Goal: Information Seeking & Learning: Learn about a topic

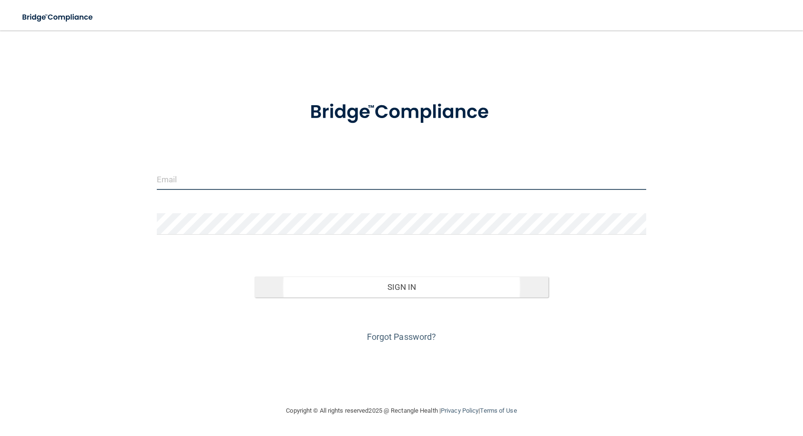
type input "[EMAIL_ADDRESS][DOMAIN_NAME]"
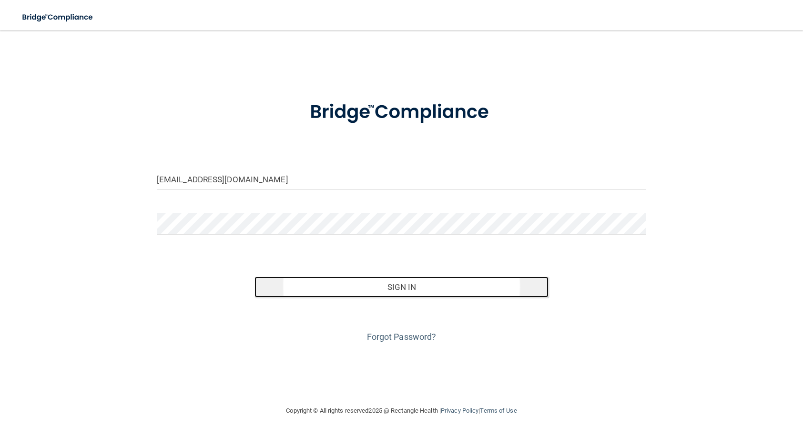
click at [406, 288] on button "Sign In" at bounding box center [401, 287] width 294 height 21
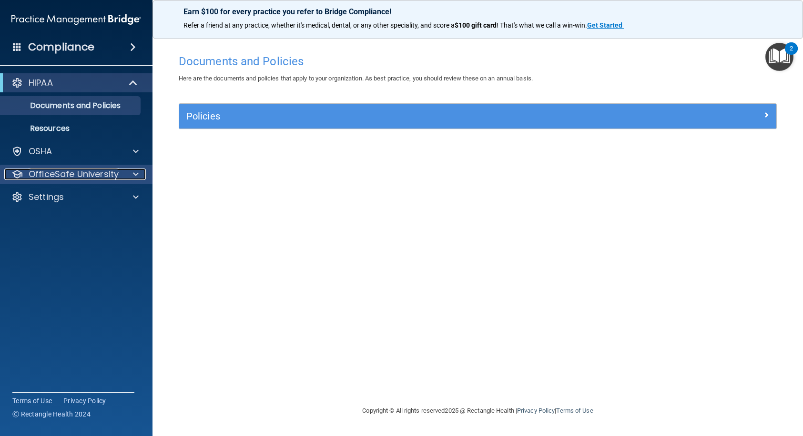
click at [88, 176] on p "OfficeSafe University" at bounding box center [74, 174] width 90 height 11
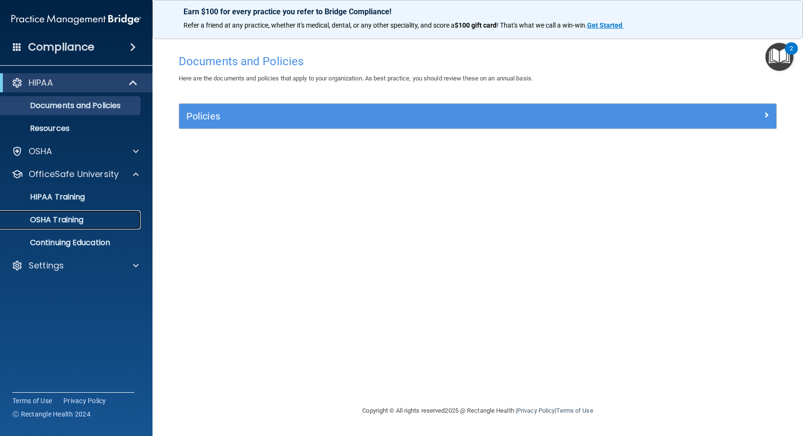
click at [79, 223] on p "OSHA Training" at bounding box center [44, 220] width 77 height 10
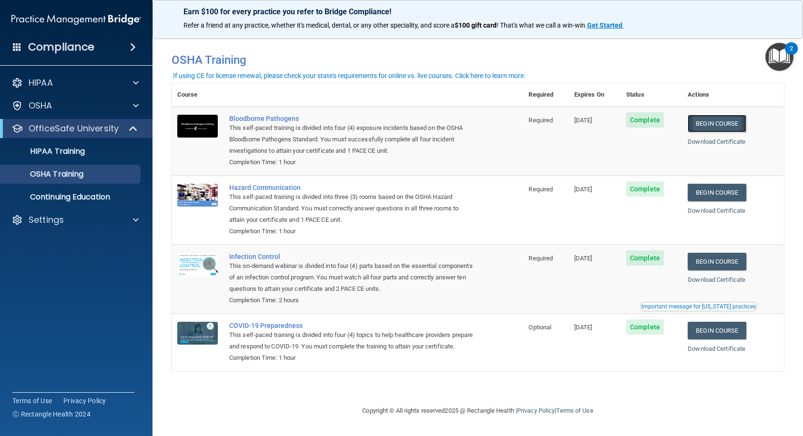
click at [729, 122] on link "Begin Course" at bounding box center [717, 124] width 58 height 18
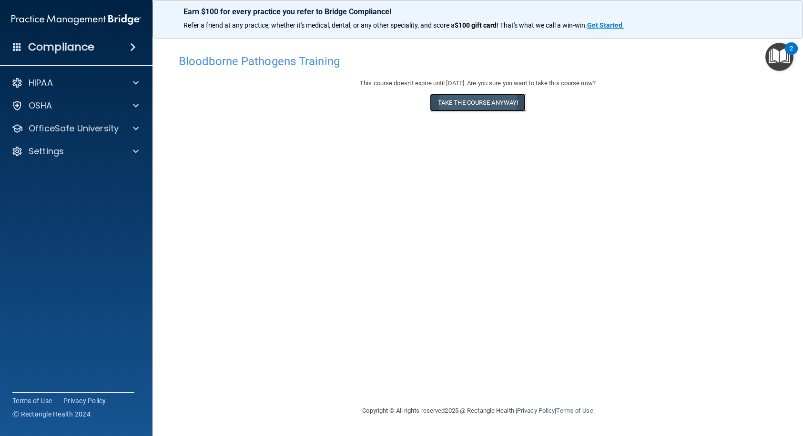
click at [487, 100] on button "Take the course anyway!" at bounding box center [478, 103] width 96 height 18
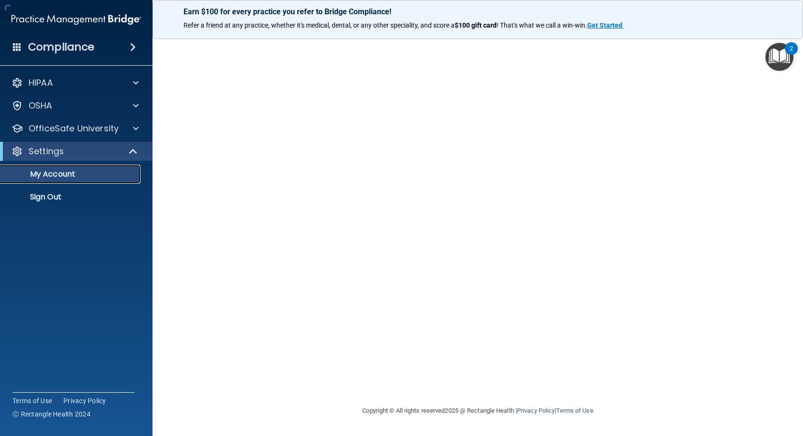
click at [93, 169] on link "My Account" at bounding box center [65, 174] width 150 height 19
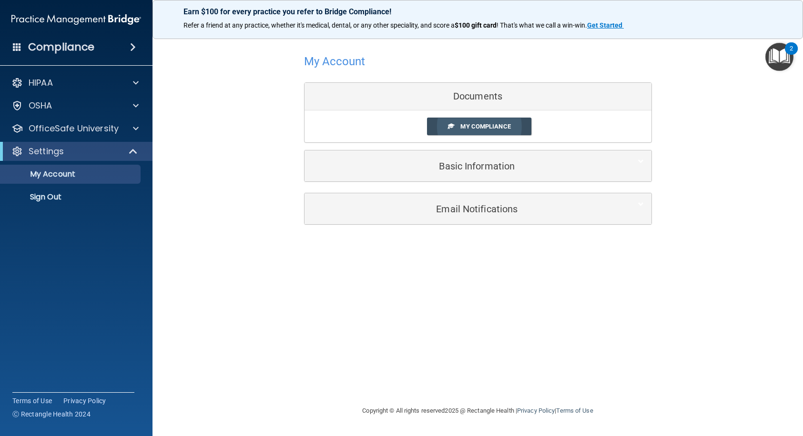
click at [502, 131] on link "My Compliance" at bounding box center [479, 127] width 104 height 18
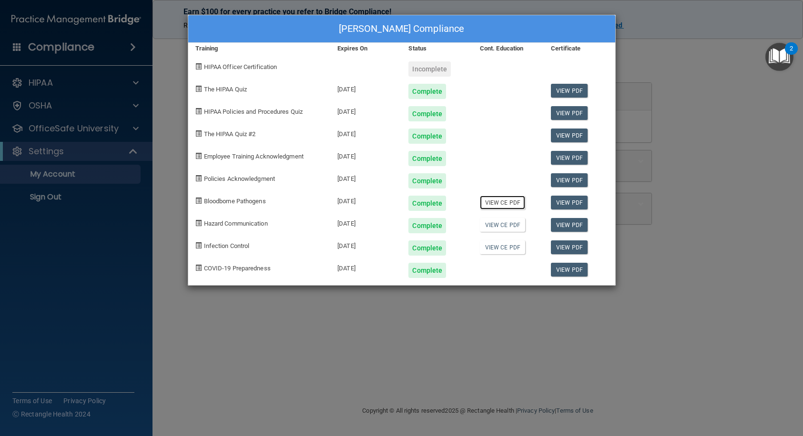
click at [516, 199] on link "View CE PDF" at bounding box center [502, 203] width 45 height 14
click at [577, 203] on link "View PDF" at bounding box center [569, 203] width 37 height 14
click at [678, 78] on div "[PERSON_NAME] Compliance Training Expires On Status Cont. Education Certificate…" at bounding box center [401, 218] width 803 height 436
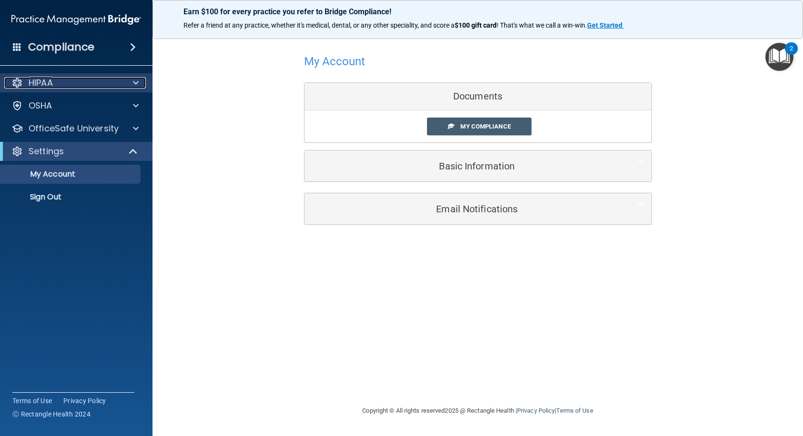
click at [76, 86] on div "HIPAA" at bounding box center [63, 82] width 118 height 11
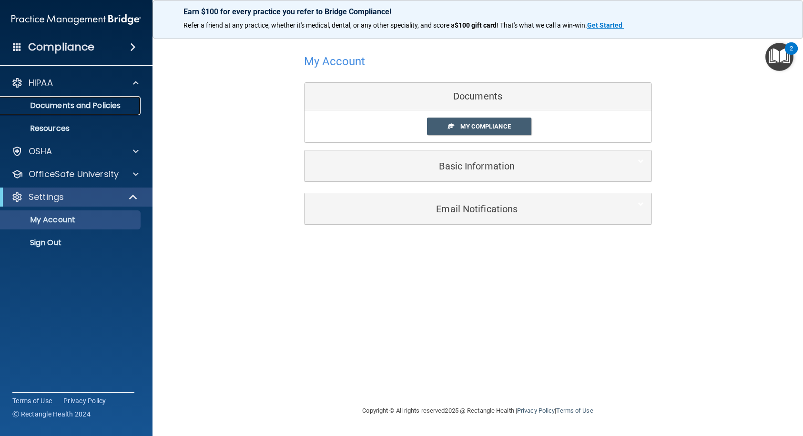
click at [84, 103] on p "Documents and Policies" at bounding box center [71, 106] width 130 height 10
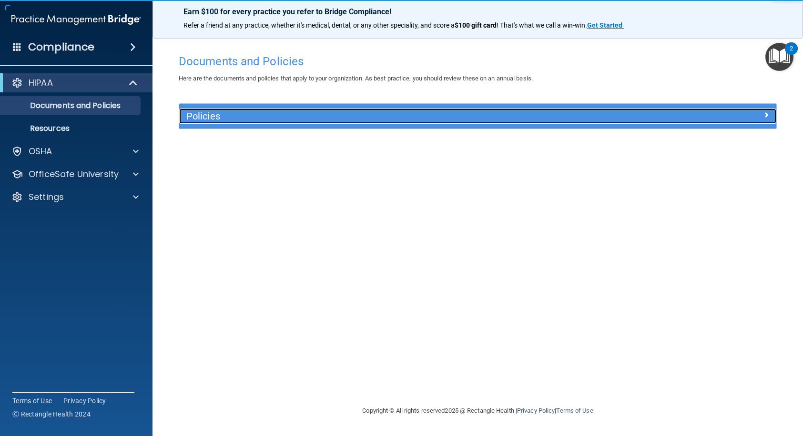
click at [233, 117] on h5 "Policies" at bounding box center [403, 116] width 434 height 10
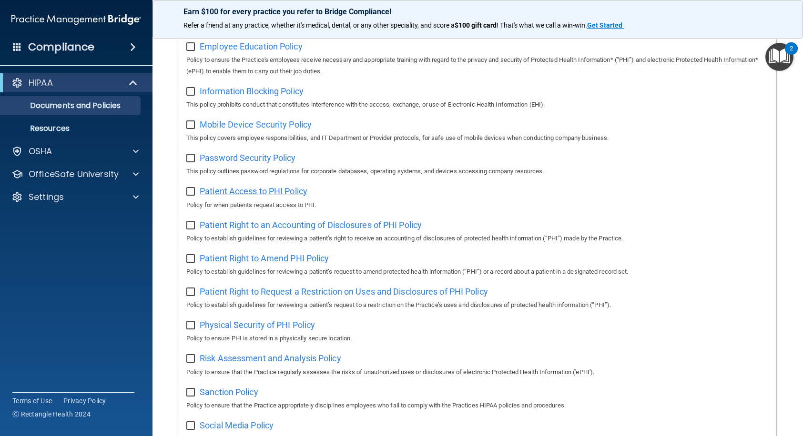
scroll to position [334, 0]
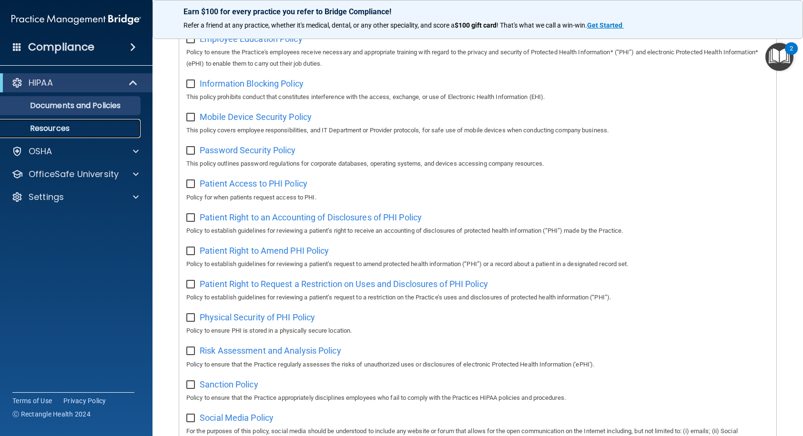
click at [63, 128] on p "Resources" at bounding box center [71, 129] width 130 height 10
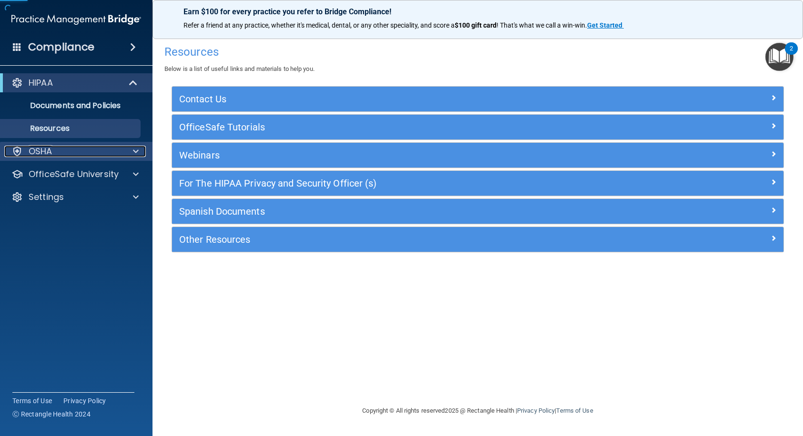
click at [70, 146] on div "OSHA" at bounding box center [63, 151] width 118 height 11
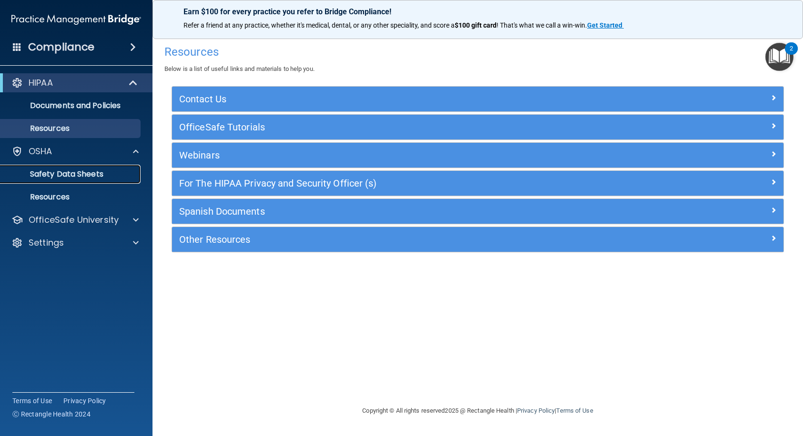
click at [102, 170] on p "Safety Data Sheets" at bounding box center [71, 175] width 130 height 10
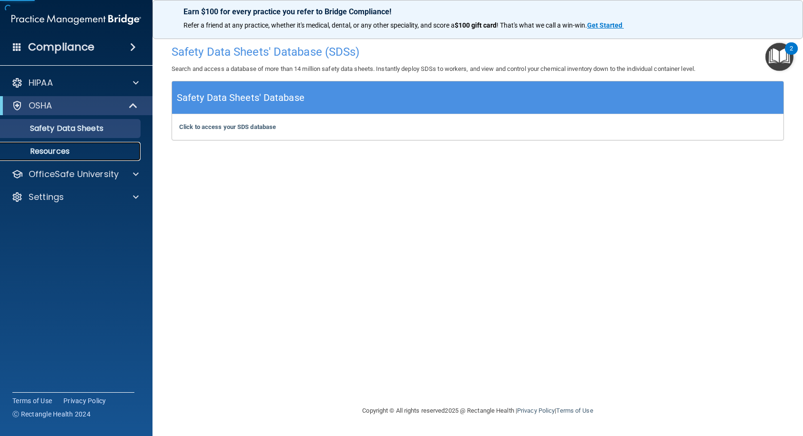
click at [97, 155] on p "Resources" at bounding box center [71, 152] width 130 height 10
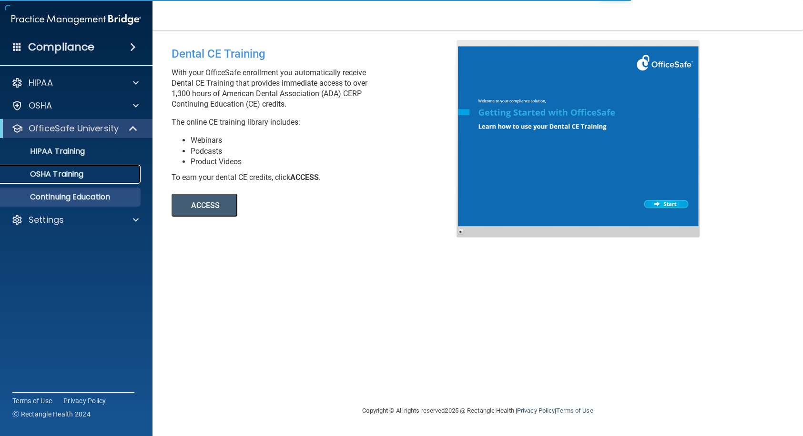
click at [75, 178] on p "OSHA Training" at bounding box center [44, 175] width 77 height 10
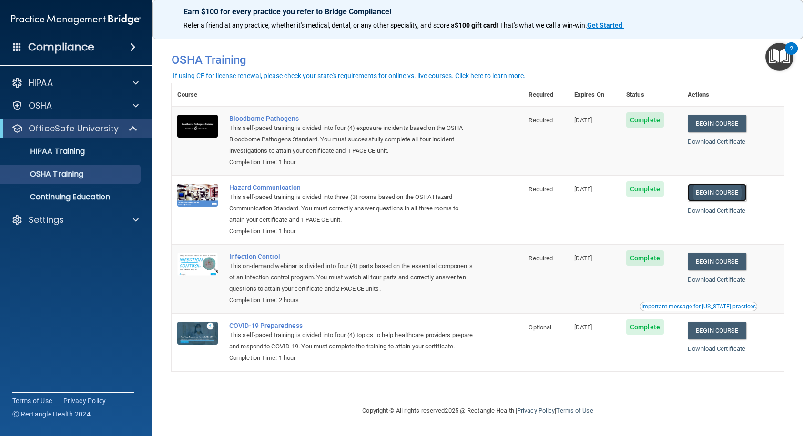
click at [737, 193] on link "Begin Course" at bounding box center [717, 193] width 58 height 18
click at [76, 156] on p "HIPAA Training" at bounding box center [45, 152] width 79 height 10
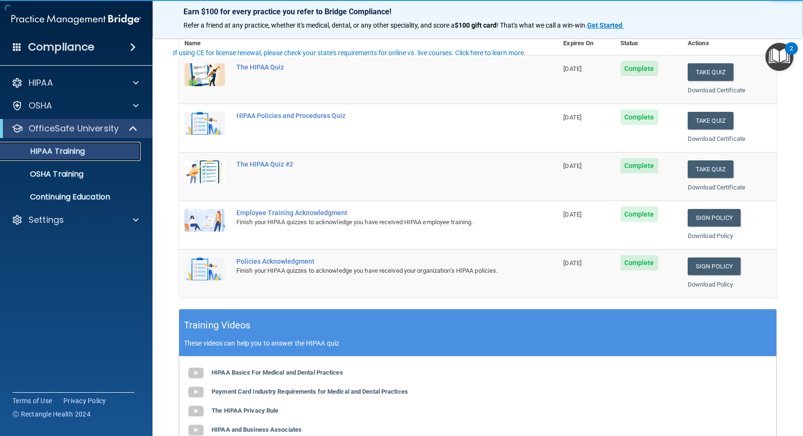
scroll to position [143, 0]
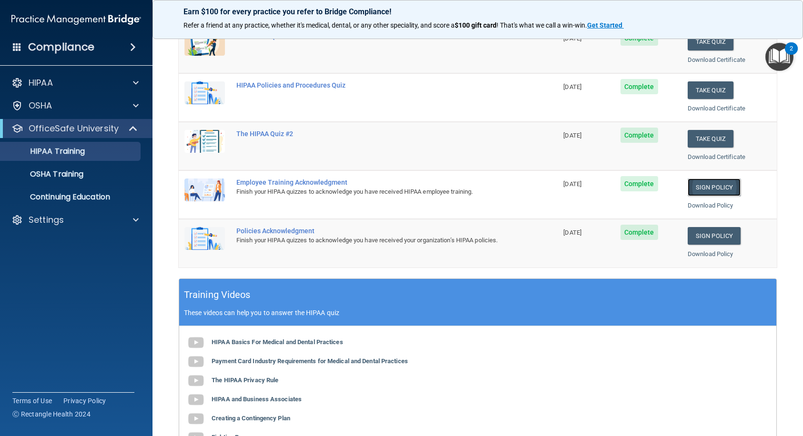
click at [707, 190] on link "Sign Policy" at bounding box center [714, 188] width 53 height 18
click at [702, 234] on link "Sign Policy" at bounding box center [714, 236] width 53 height 18
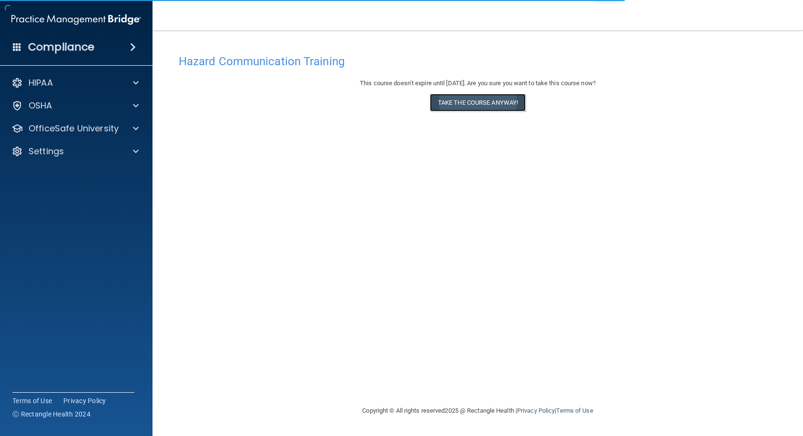
click at [498, 102] on button "Take the course anyway!" at bounding box center [478, 103] width 96 height 18
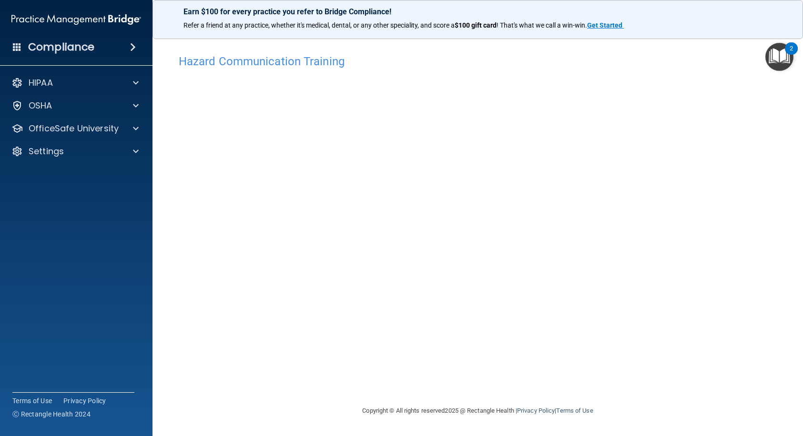
click at [689, 150] on div "Hazard Communication Training This course doesn’t expire until 04/18/2026. Are …" at bounding box center [478, 228] width 612 height 356
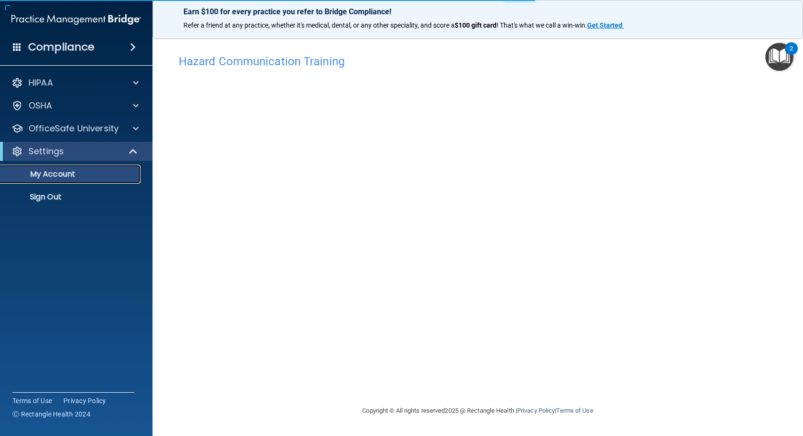
click at [101, 175] on p "My Account" at bounding box center [71, 175] width 130 height 10
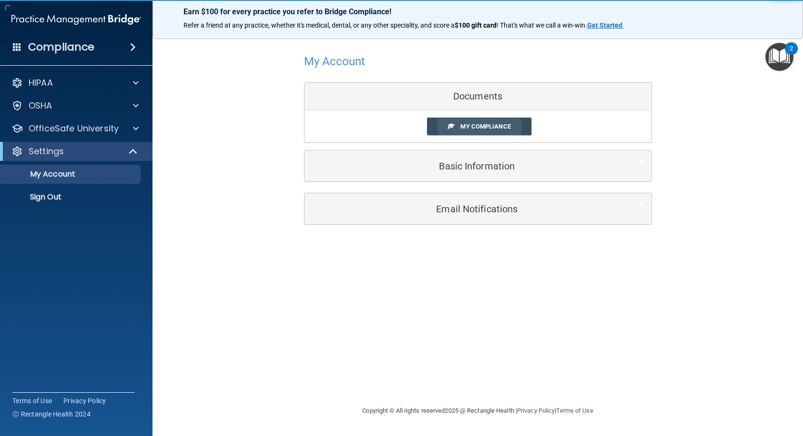
click at [478, 126] on span "My Compliance" at bounding box center [485, 126] width 50 height 7
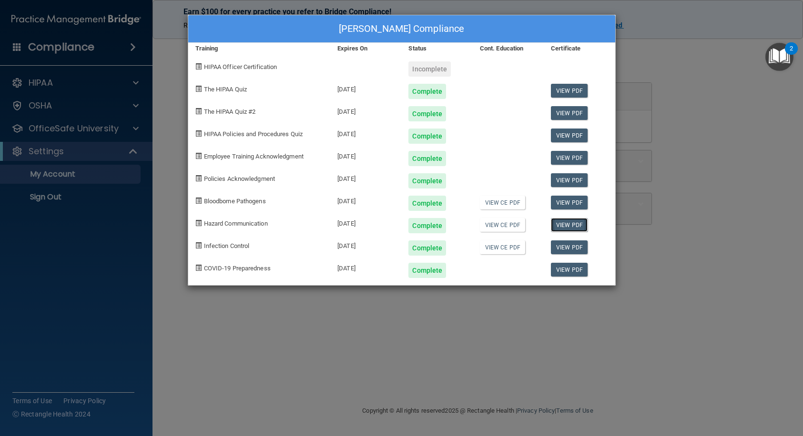
click at [572, 224] on link "View PDF" at bounding box center [569, 225] width 37 height 14
click at [671, 61] on div "Kayla Buchardt's Compliance Training Expires On Status Cont. Education Certific…" at bounding box center [401, 218] width 803 height 436
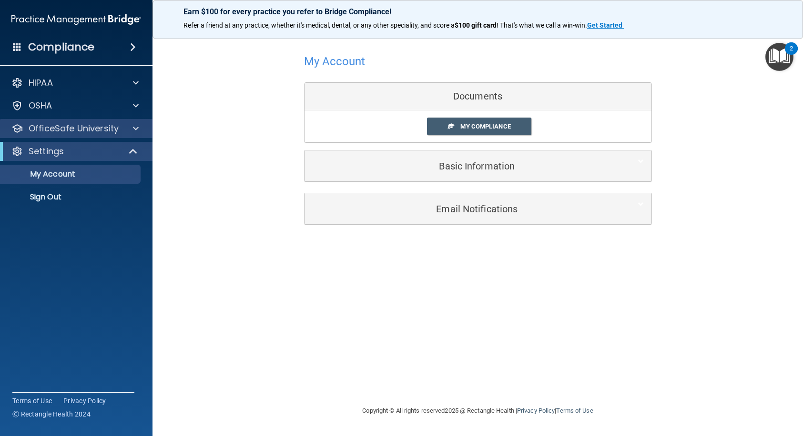
click at [80, 122] on div "OfficeSafe University" at bounding box center [76, 128] width 153 height 19
click at [126, 130] on div at bounding box center [134, 128] width 24 height 11
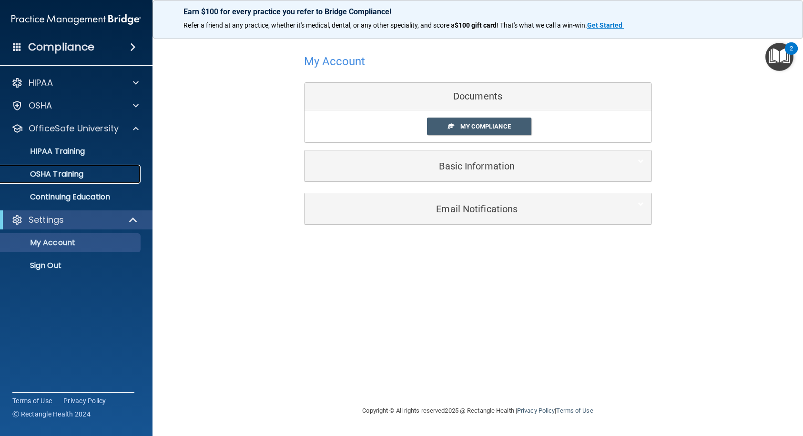
click at [105, 173] on div "OSHA Training" at bounding box center [71, 175] width 130 height 10
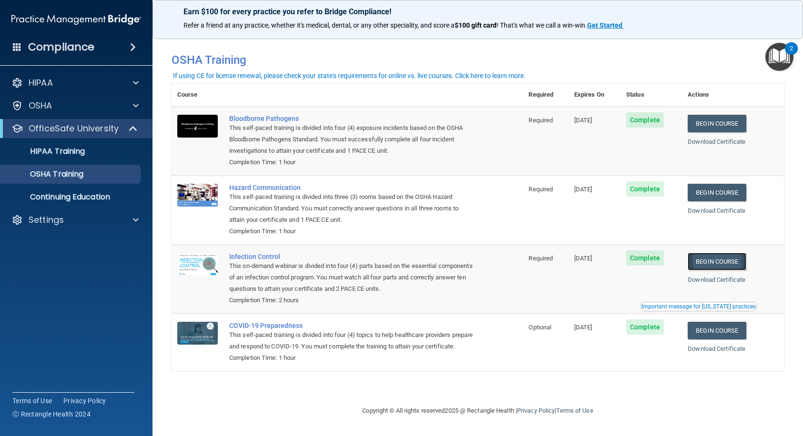
click at [710, 265] on link "Begin Course" at bounding box center [717, 262] width 58 height 18
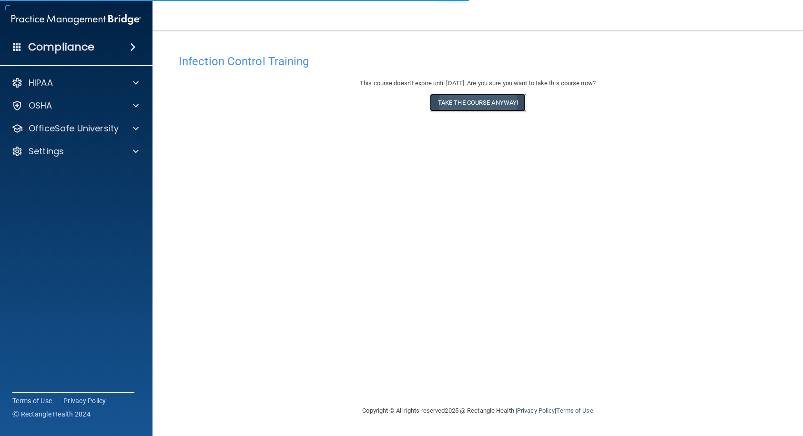
click at [493, 106] on button "Take the course anyway!" at bounding box center [478, 103] width 96 height 18
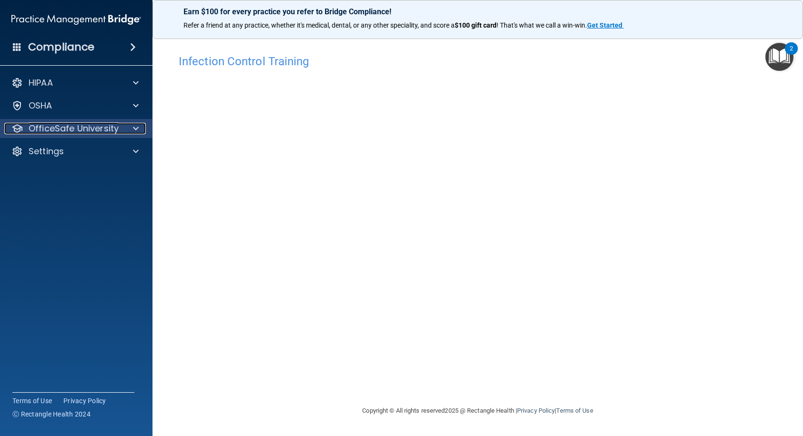
click at [101, 126] on p "OfficeSafe University" at bounding box center [74, 128] width 90 height 11
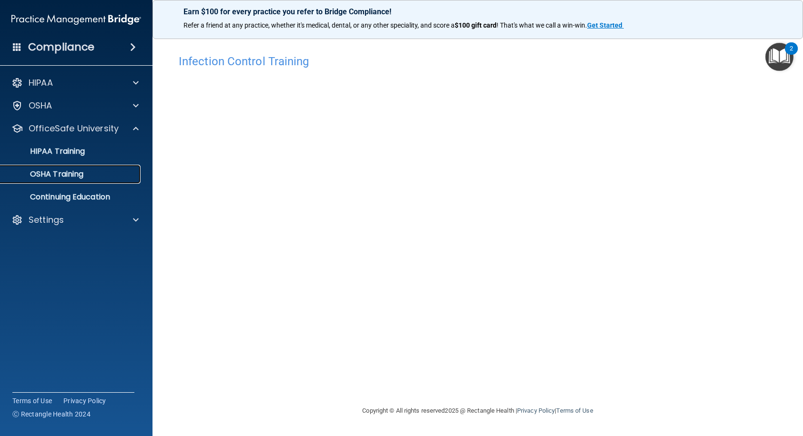
click at [90, 172] on div "OSHA Training" at bounding box center [71, 175] width 130 height 10
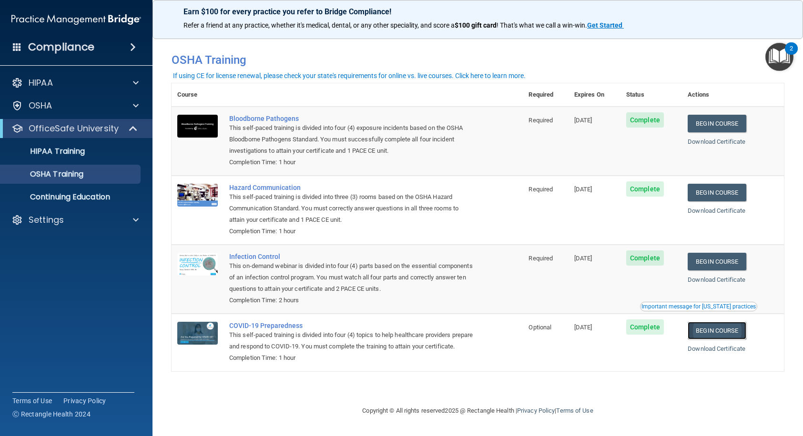
click at [732, 334] on link "Begin Course" at bounding box center [717, 331] width 58 height 18
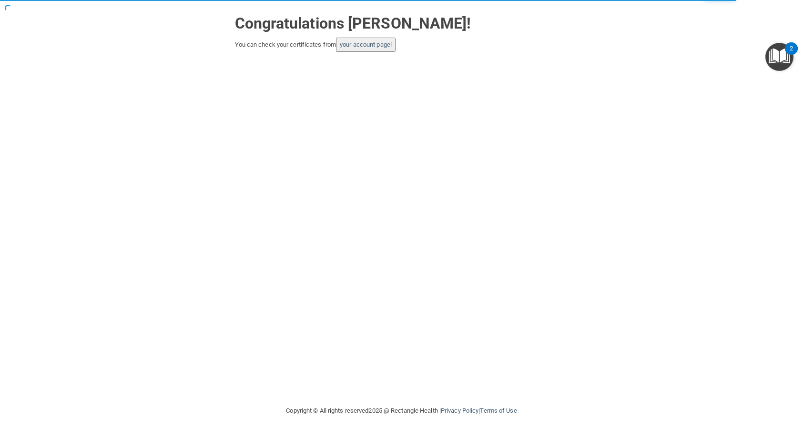
click at [383, 50] on button "your account page!" at bounding box center [366, 45] width 60 height 14
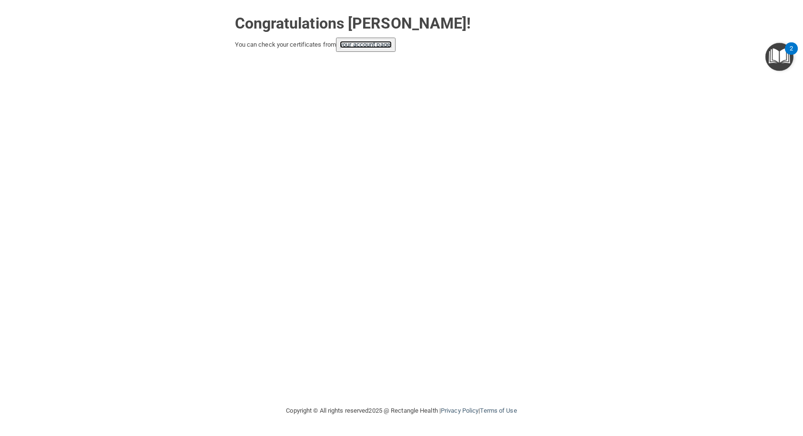
click at [370, 42] on link "your account page!" at bounding box center [366, 44] width 52 height 7
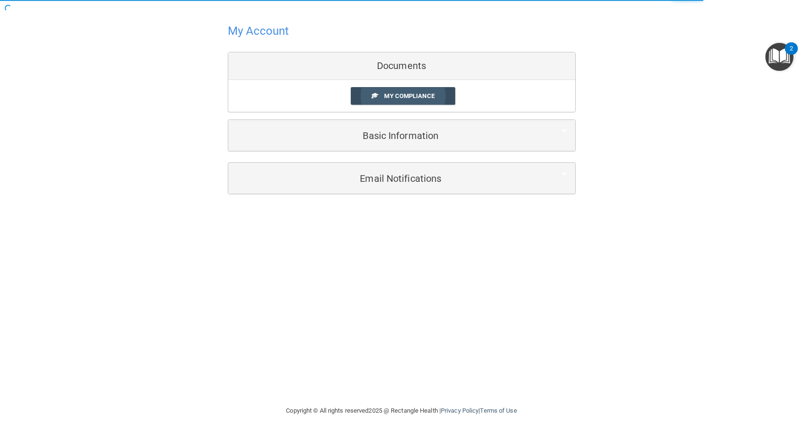
click at [398, 95] on span "My Compliance" at bounding box center [409, 95] width 50 height 7
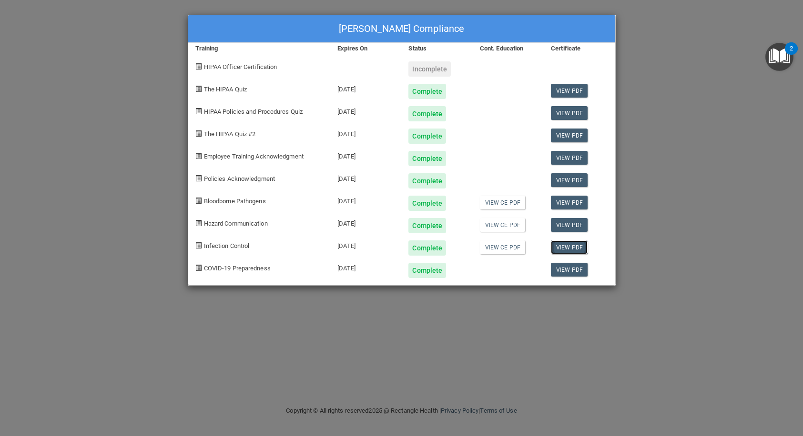
click at [574, 247] on link "View PDF" at bounding box center [569, 248] width 37 height 14
click at [624, 200] on div "Kayla Buchardt's Compliance Training Expires On Status Cont. Education Certific…" at bounding box center [401, 218] width 803 height 436
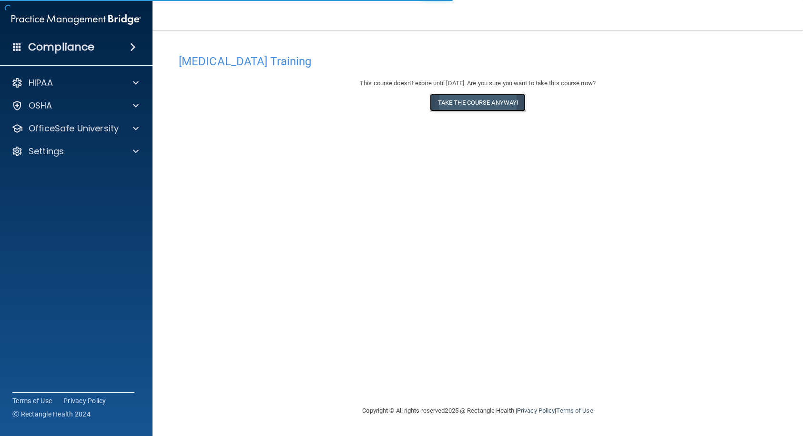
click at [469, 105] on button "Take the course anyway!" at bounding box center [478, 103] width 96 height 18
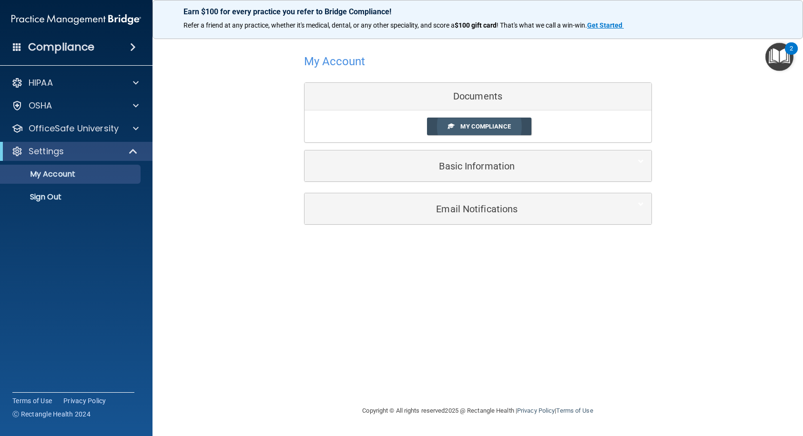
click at [492, 122] on link "My Compliance" at bounding box center [479, 127] width 104 height 18
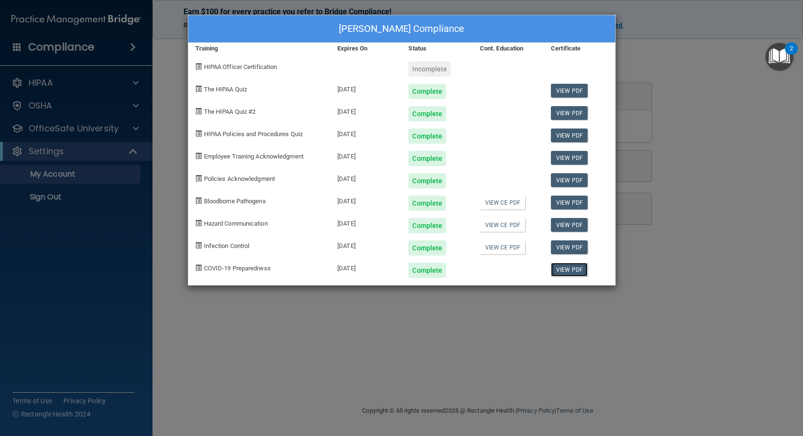
click at [557, 268] on link "View PDF" at bounding box center [569, 270] width 37 height 14
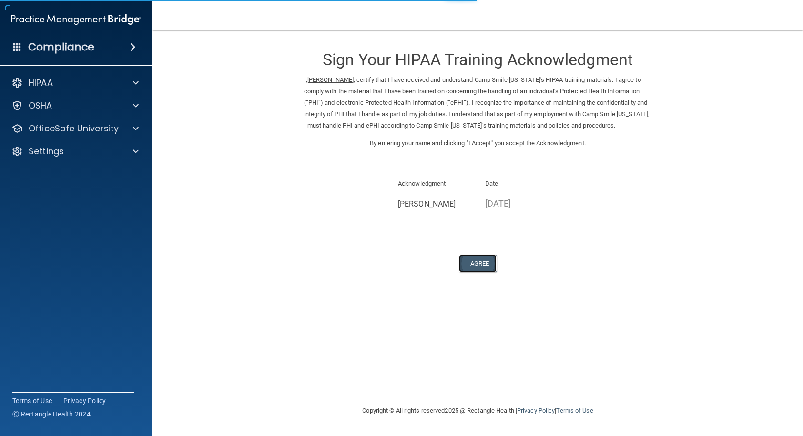
click at [473, 262] on button "I Agree" at bounding box center [478, 264] width 38 height 18
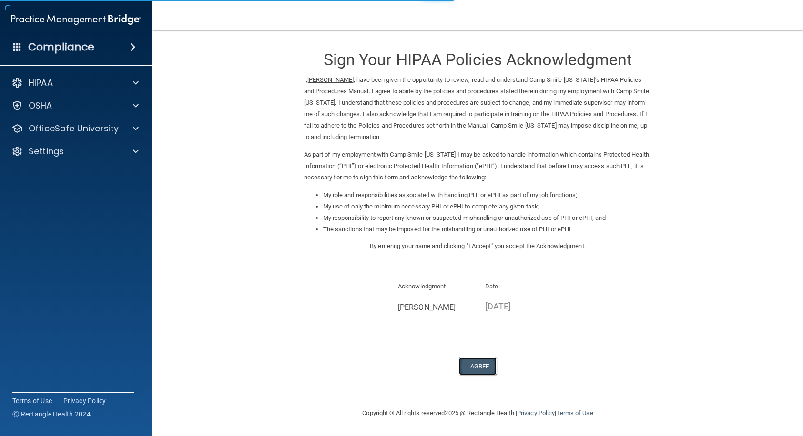
click at [492, 369] on button "I Agree" at bounding box center [478, 367] width 38 height 18
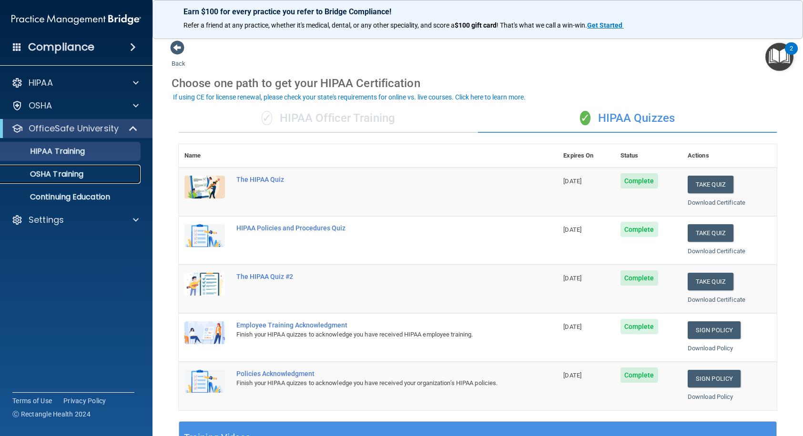
click at [51, 174] on p "OSHA Training" at bounding box center [44, 175] width 77 height 10
